Goal: Book appointment/travel/reservation

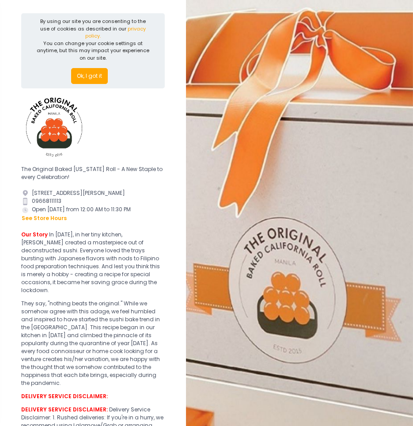
click at [91, 71] on button "Ok, I got it" at bounding box center [89, 76] width 37 height 16
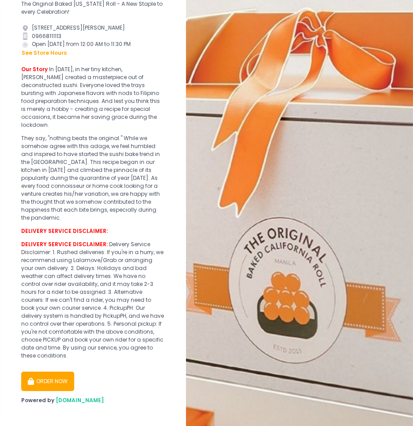
scroll to position [90, 0]
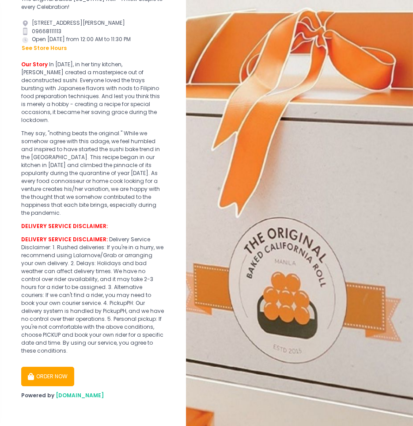
click at [63, 374] on button "ORDER NOW" at bounding box center [47, 376] width 53 height 19
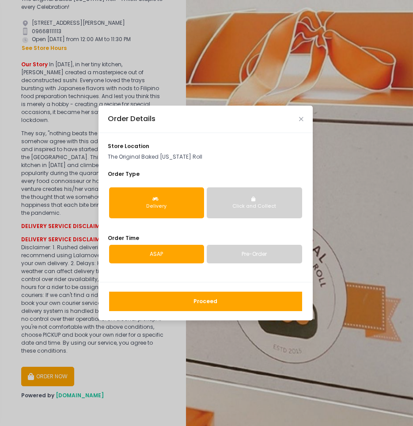
click at [242, 254] on link "Pre-Order" at bounding box center [254, 254] width 95 height 19
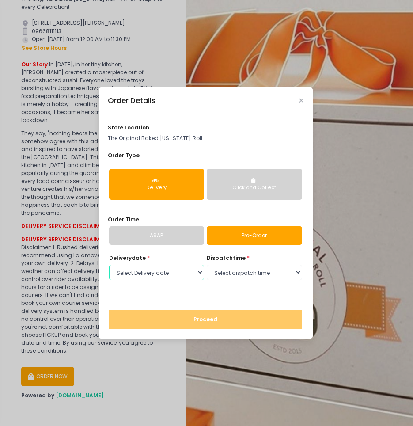
click at [173, 273] on select "Select Delivery date [DATE] [DATE] [DATE] [DATE] [DATE] [DATE] [DATE] [DATE] [D…" at bounding box center [156, 273] width 95 height 16
click at [109, 265] on select "Select Delivery date [DATE] [DATE] [DATE] [DATE] [DATE] [DATE] [DATE] [DATE] [D…" at bounding box center [156, 273] width 95 height 16
click at [181, 272] on select "Select Delivery date [DATE] [DATE] [DATE] [DATE] [DATE] [DATE] [DATE] [DATE] [D…" at bounding box center [156, 273] width 95 height 16
select select "[DATE]"
click at [109, 265] on select "Select Delivery date [DATE] [DATE] [DATE] [DATE] [DATE] [DATE] [DATE] [DATE] [D…" at bounding box center [156, 273] width 95 height 16
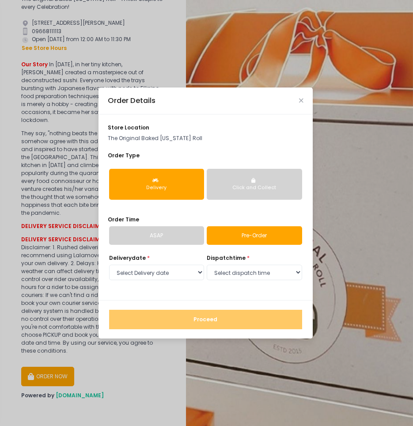
click at [245, 278] on select "Select dispatch time 12:00 AM - 12:30 AM 12:30 AM - 01:00 AM 01:00 AM - 01:30 A…" at bounding box center [254, 273] width 95 height 16
select select "16:00"
click at [207, 265] on select "Select dispatch time 12:00 AM - 12:30 AM 12:30 AM - 01:00 AM 01:00 AM - 01:30 A…" at bounding box center [254, 273] width 95 height 16
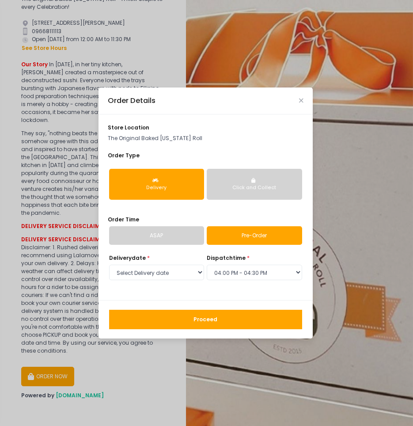
click at [222, 321] on button "Proceed" at bounding box center [205, 319] width 193 height 19
